Goal: Check status: Check status

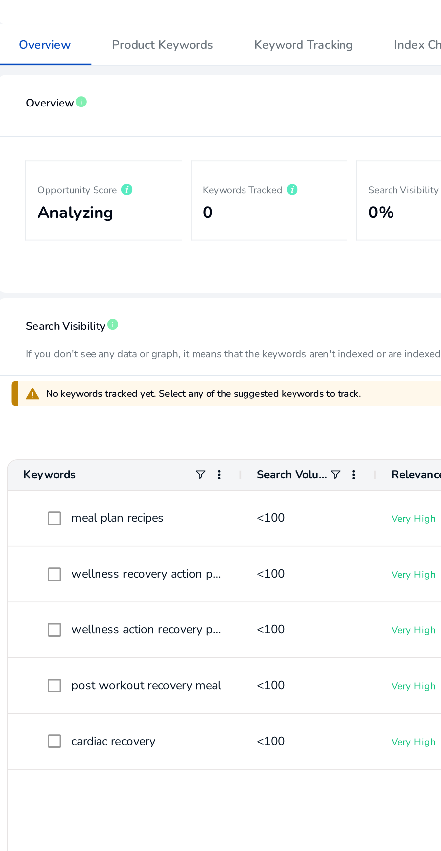
scroll to position [68, 0]
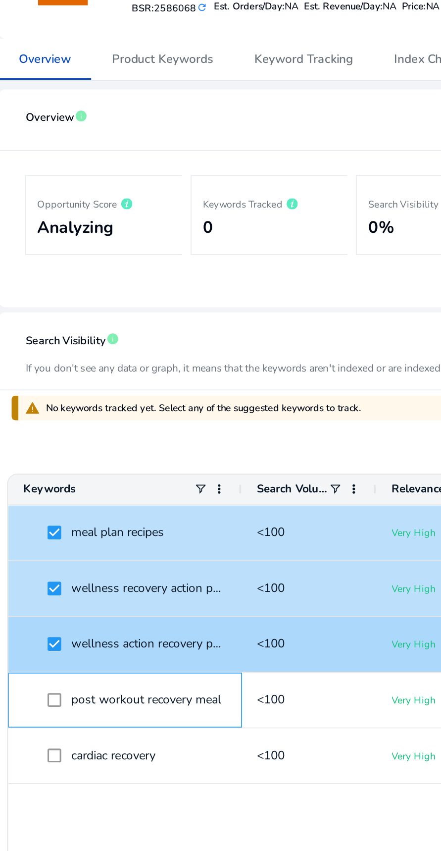
click at [77, 503] on div "post workout recovery meal" at bounding box center [116, 518] width 117 height 31
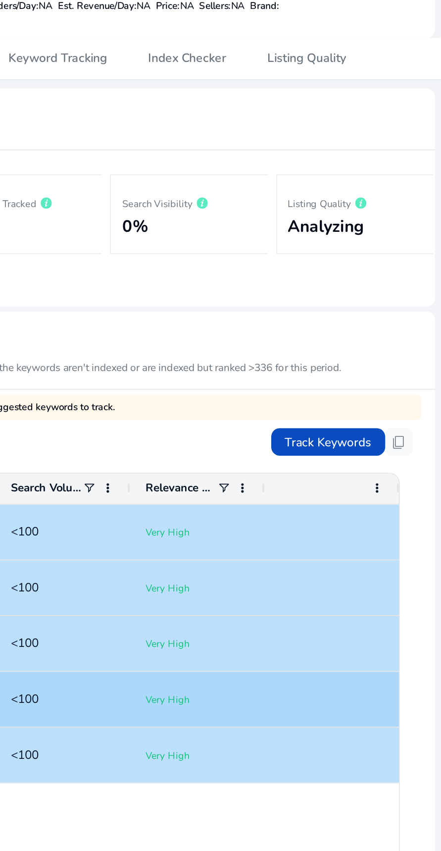
click at [416, 366] on span "content_copy" at bounding box center [416, 370] width 9 height 9
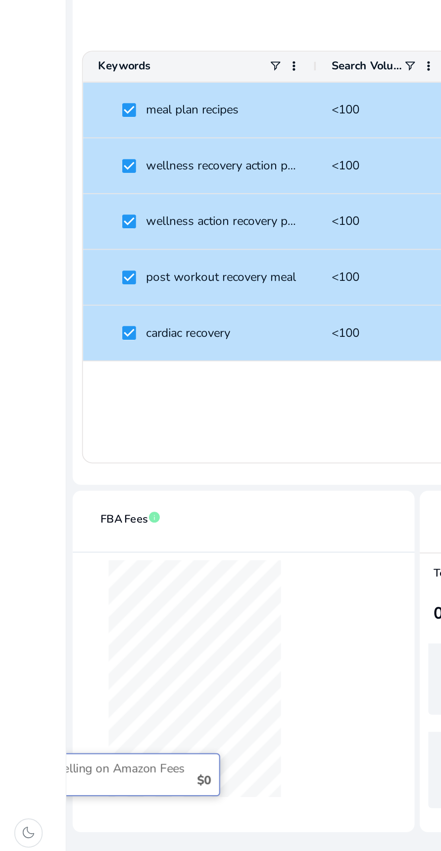
scroll to position [0, 0]
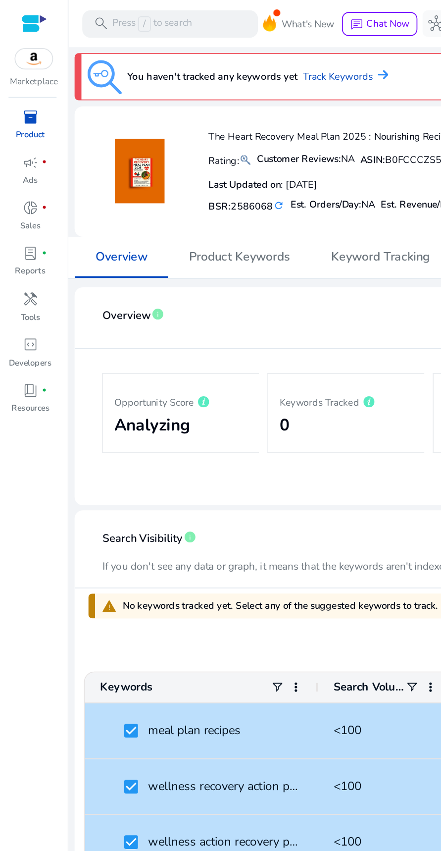
click at [24, 8] on div at bounding box center [19, 13] width 15 height 11
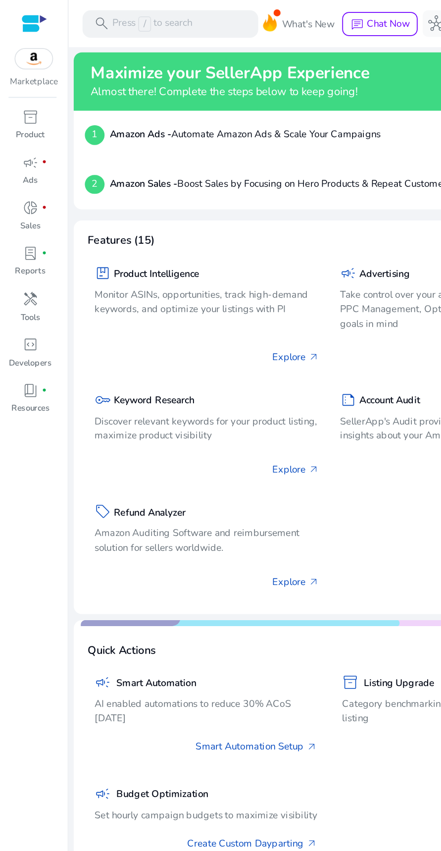
click at [147, 191] on div "package Product Intelligence Monitor ASINs, opportunities, track high-demand ke…" at bounding box center [120, 182] width 138 height 69
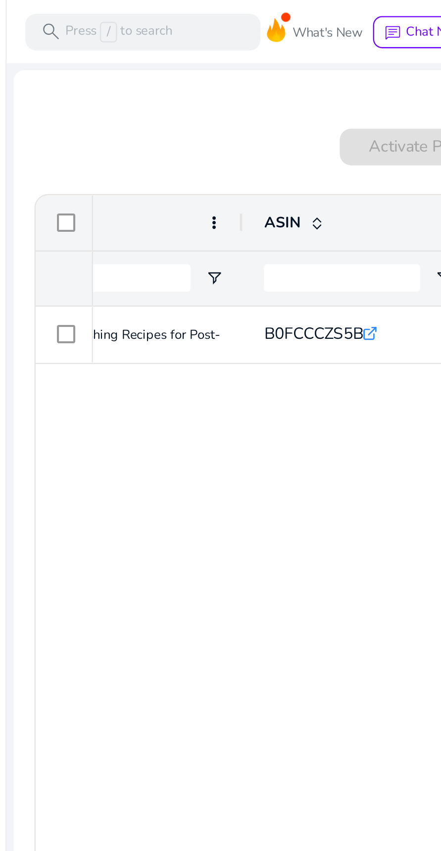
scroll to position [0, 158]
click at [94, 147] on p "The Heart Recovery Meal Plan 2025 : Nourishing Recipes for Post-Cardiac..." at bounding box center [60, 144] width 190 height 20
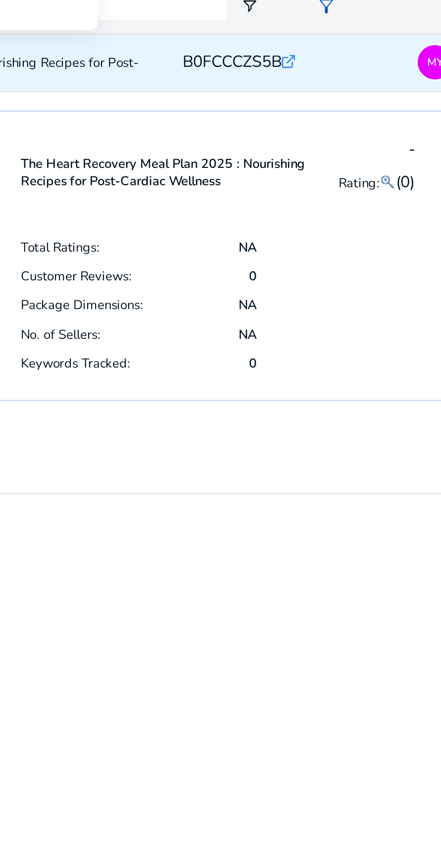
scroll to position [0, 99]
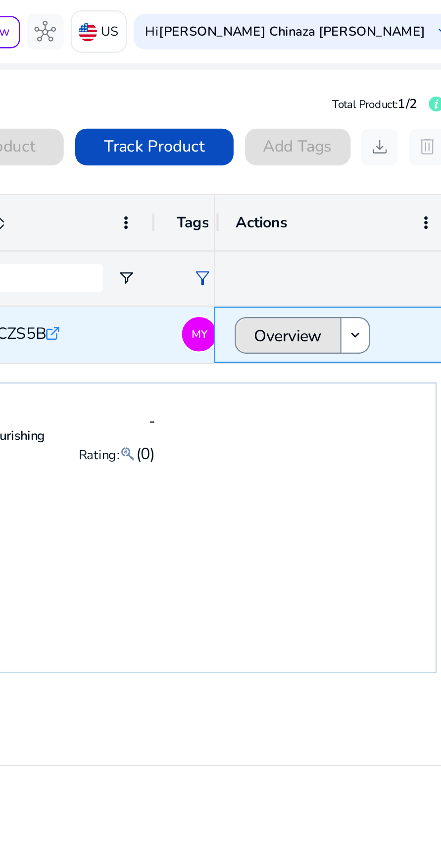
click at [365, 149] on span "Overview" at bounding box center [356, 145] width 29 height 20
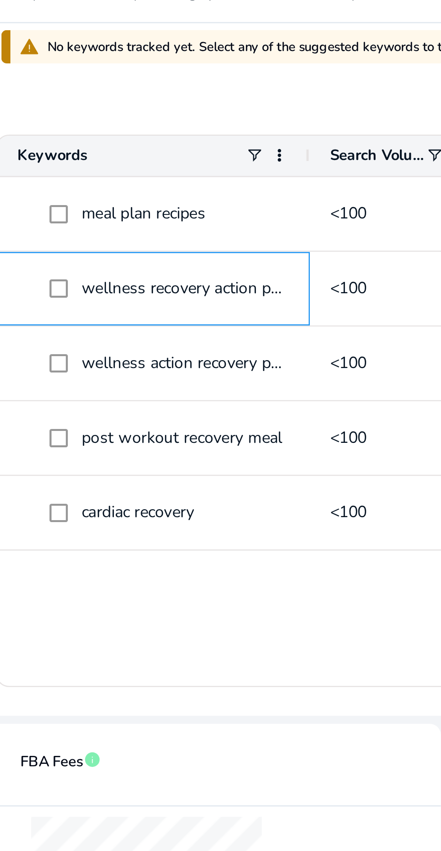
click at [86, 456] on span "wellness recovery action plan" at bounding box center [131, 453] width 91 height 9
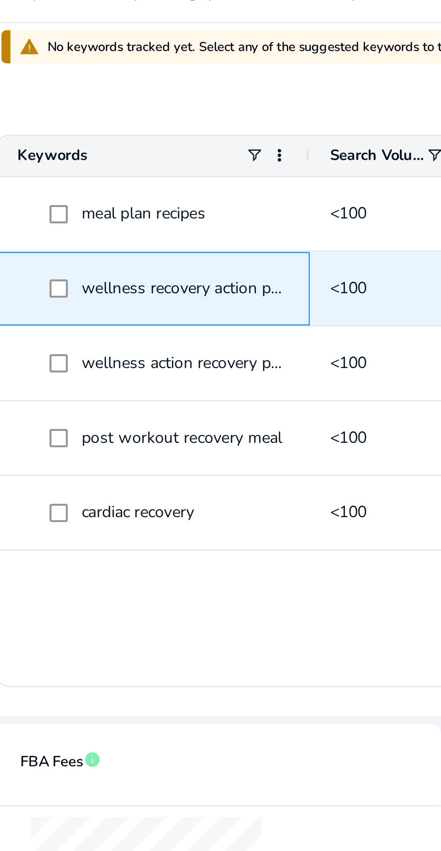
click at [86, 454] on span "wellness recovery action plan" at bounding box center [131, 453] width 91 height 9
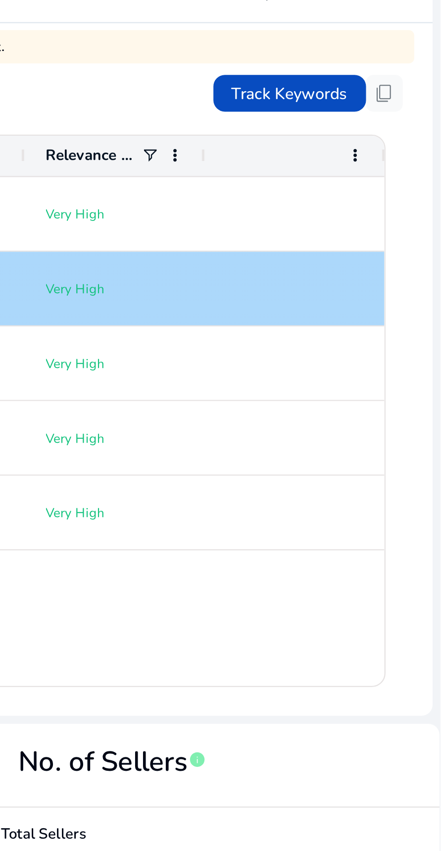
click at [418, 368] on span "content_copy" at bounding box center [416, 370] width 9 height 9
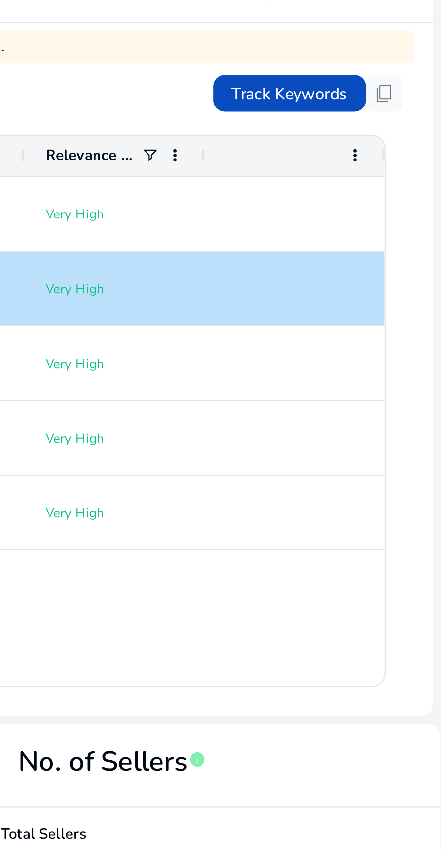
click at [417, 373] on span "content_copy" at bounding box center [416, 370] width 9 height 9
click at [423, 368] on button "content_copy" at bounding box center [417, 370] width 16 height 16
